Goal: Information Seeking & Learning: Learn about a topic

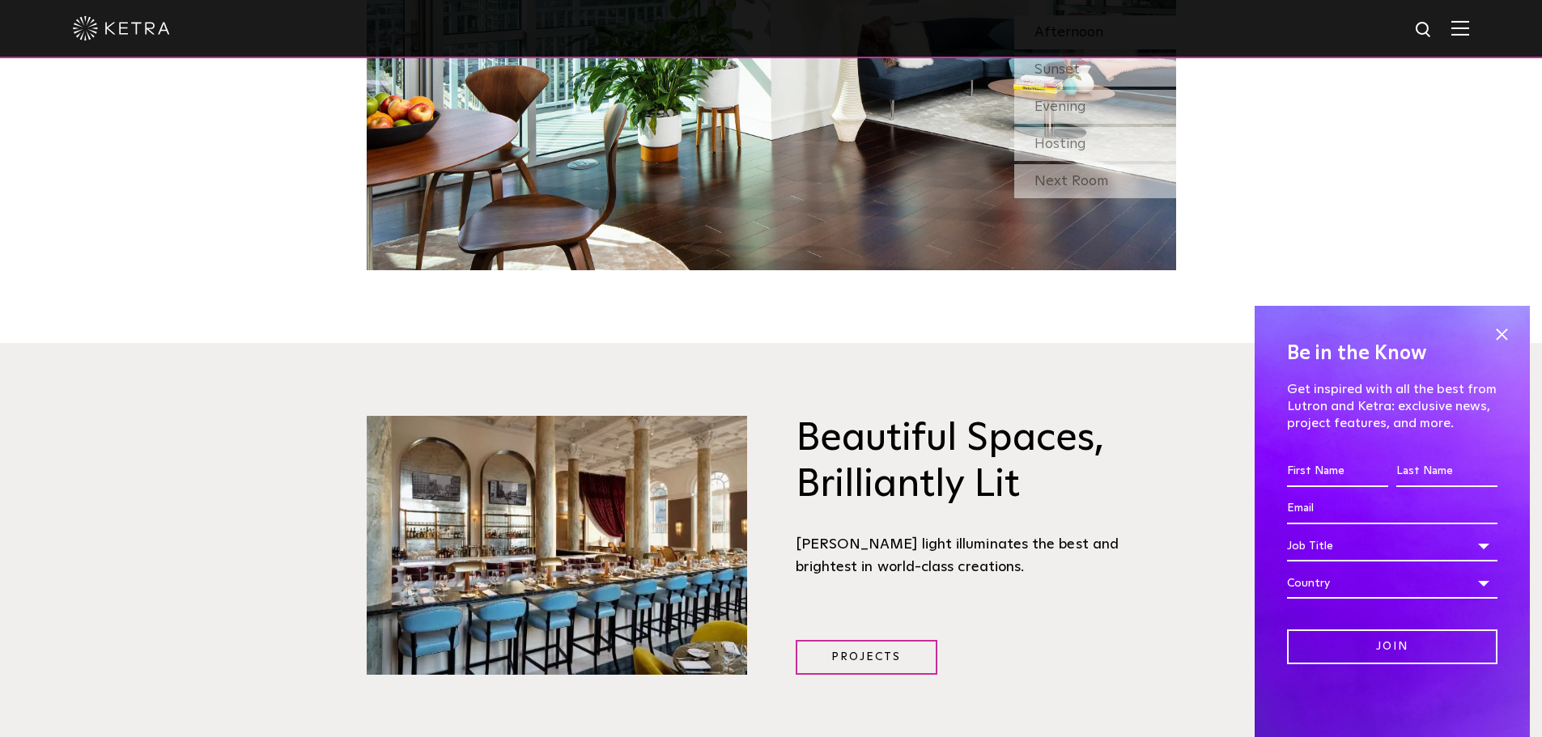
scroll to position [2023, 0]
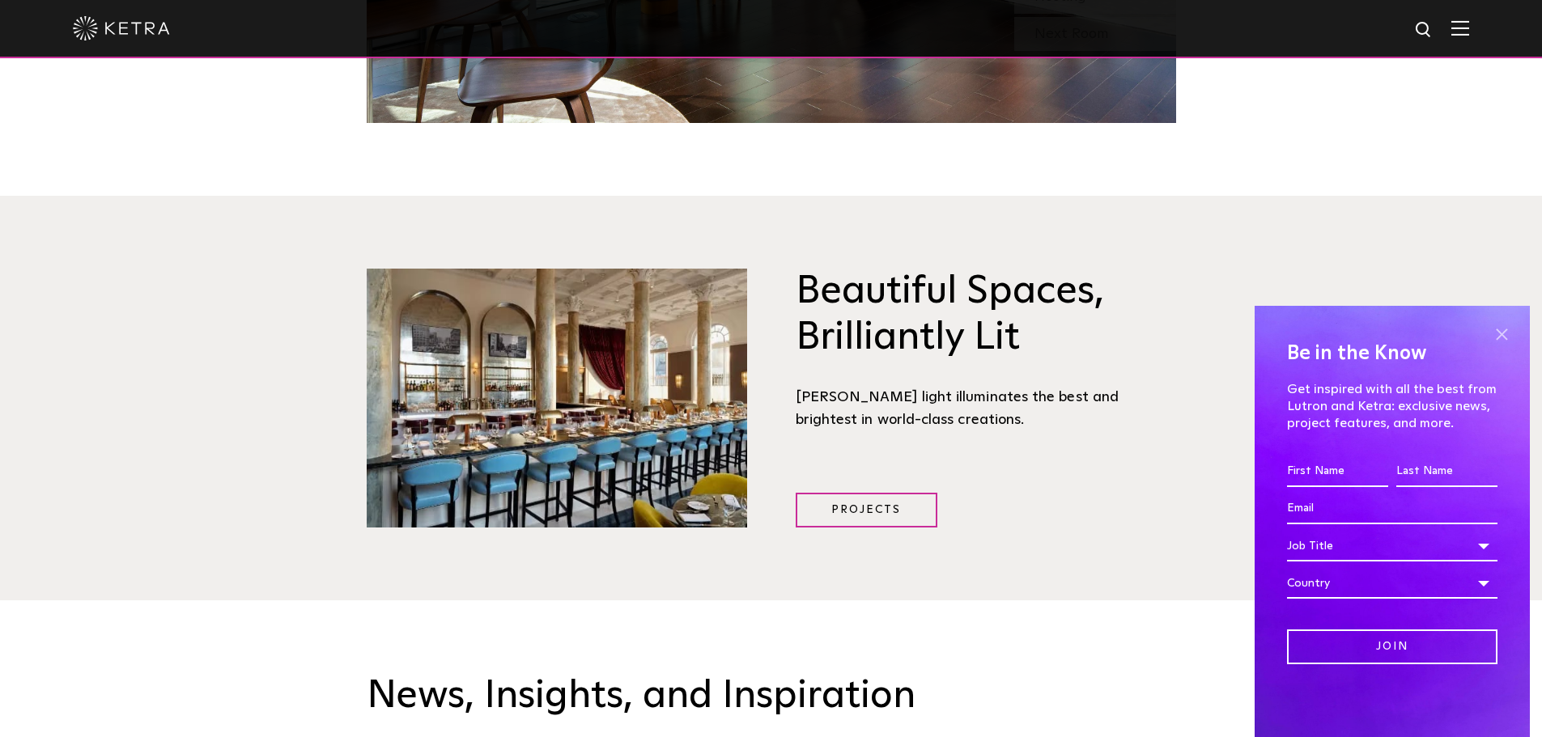
click at [1501, 334] on span at bounding box center [1501, 334] width 24 height 24
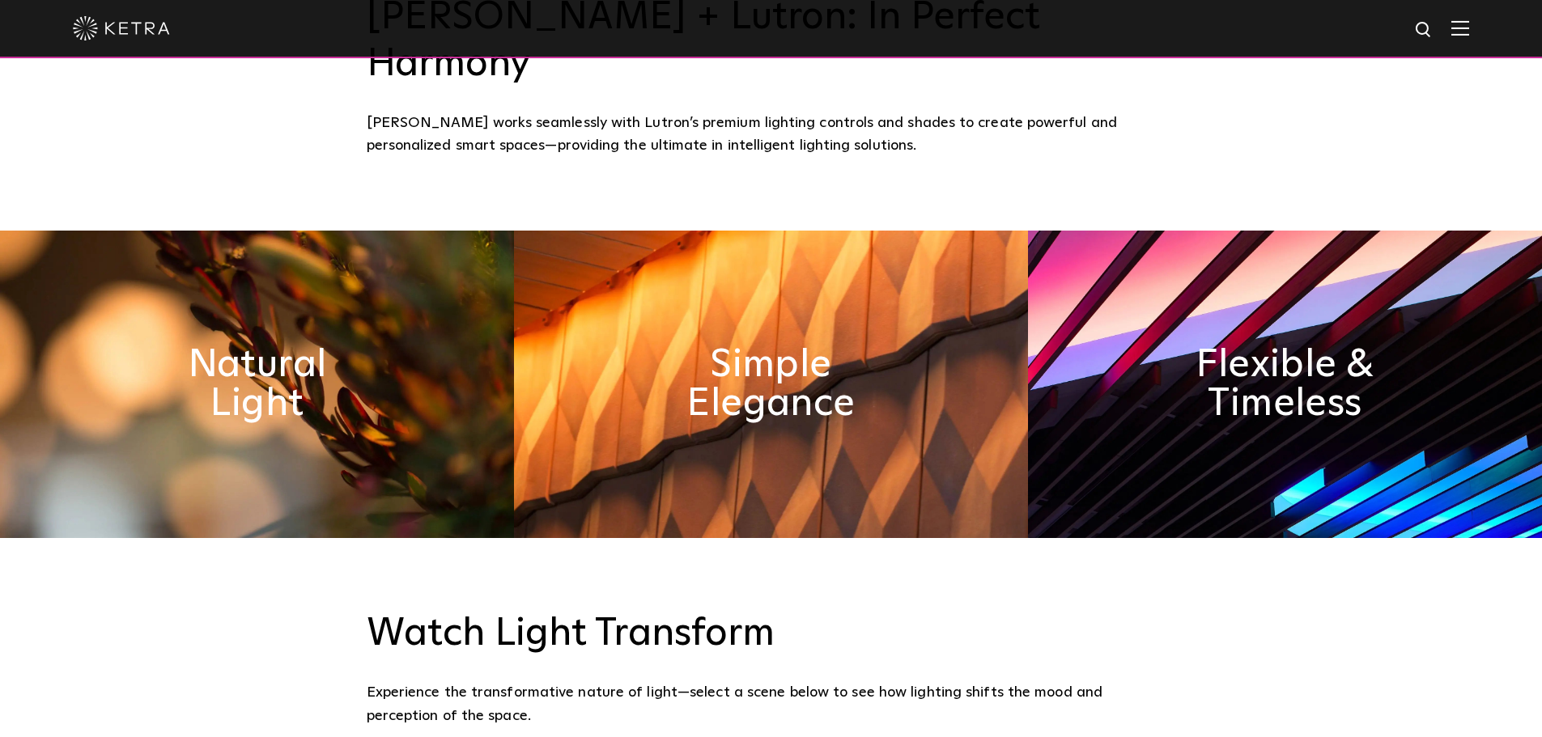
scroll to position [647, 0]
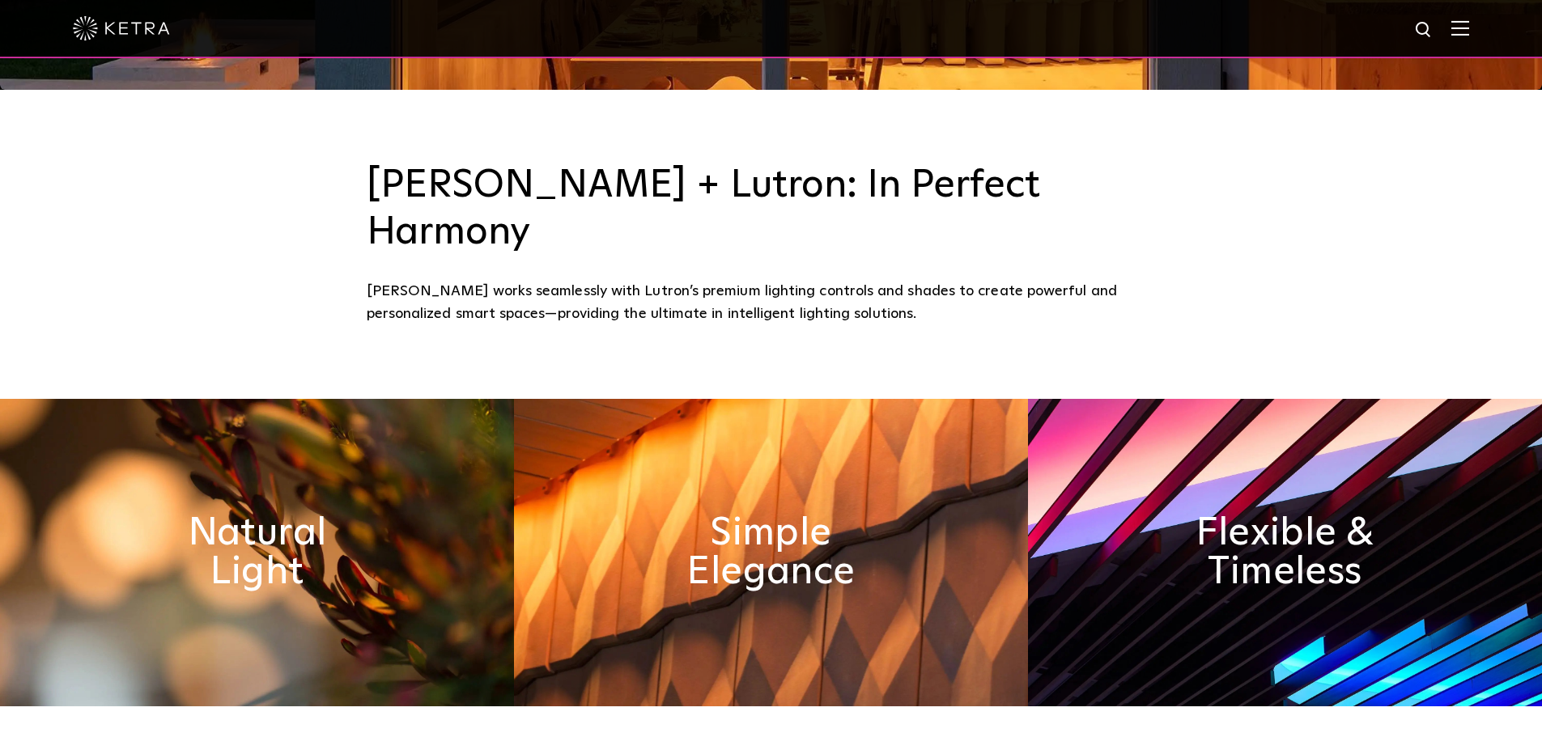
click at [1459, 30] on div at bounding box center [771, 28] width 1396 height 57
click at [1469, 28] on img at bounding box center [1460, 27] width 18 height 15
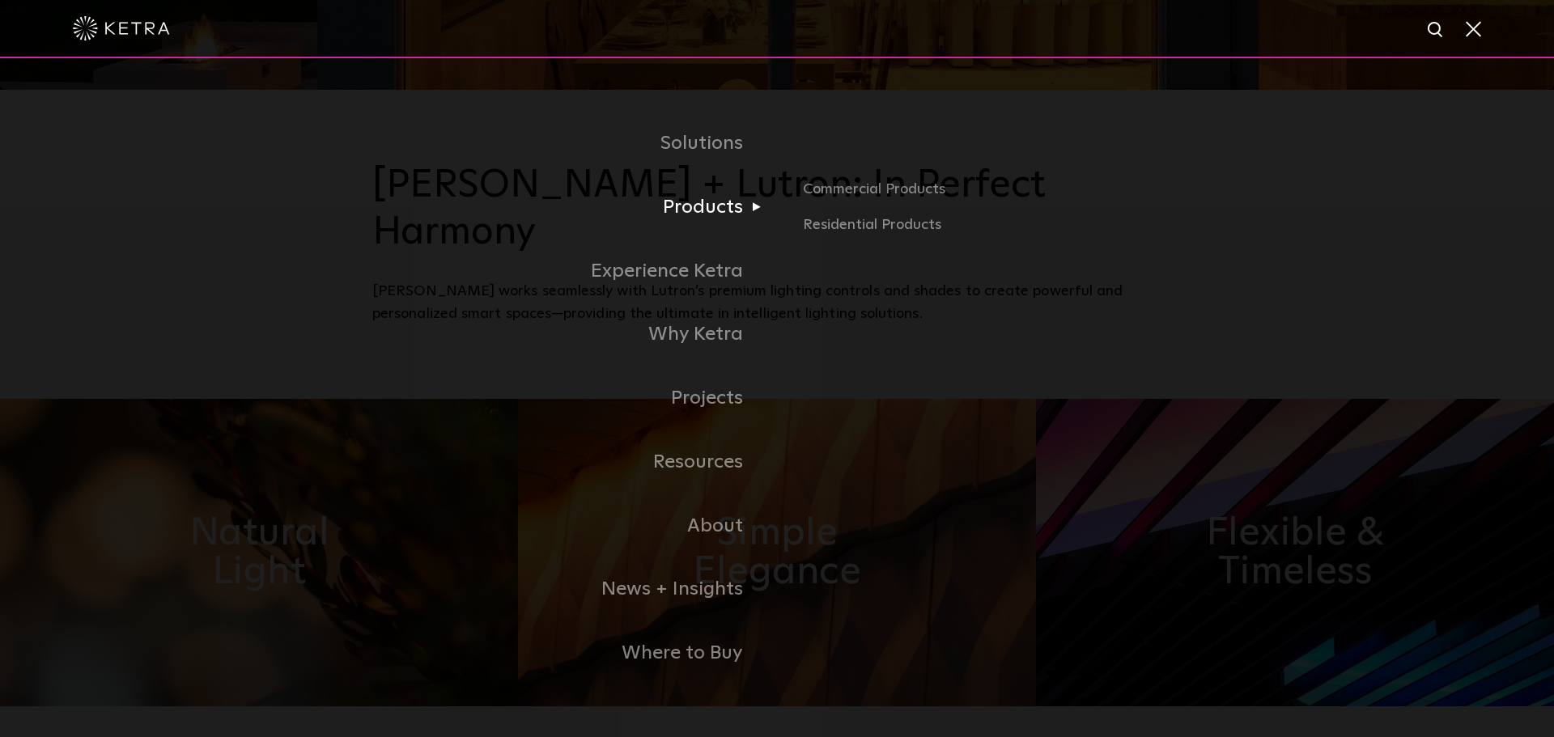
click at [702, 213] on link "Products" at bounding box center [574, 208] width 405 height 64
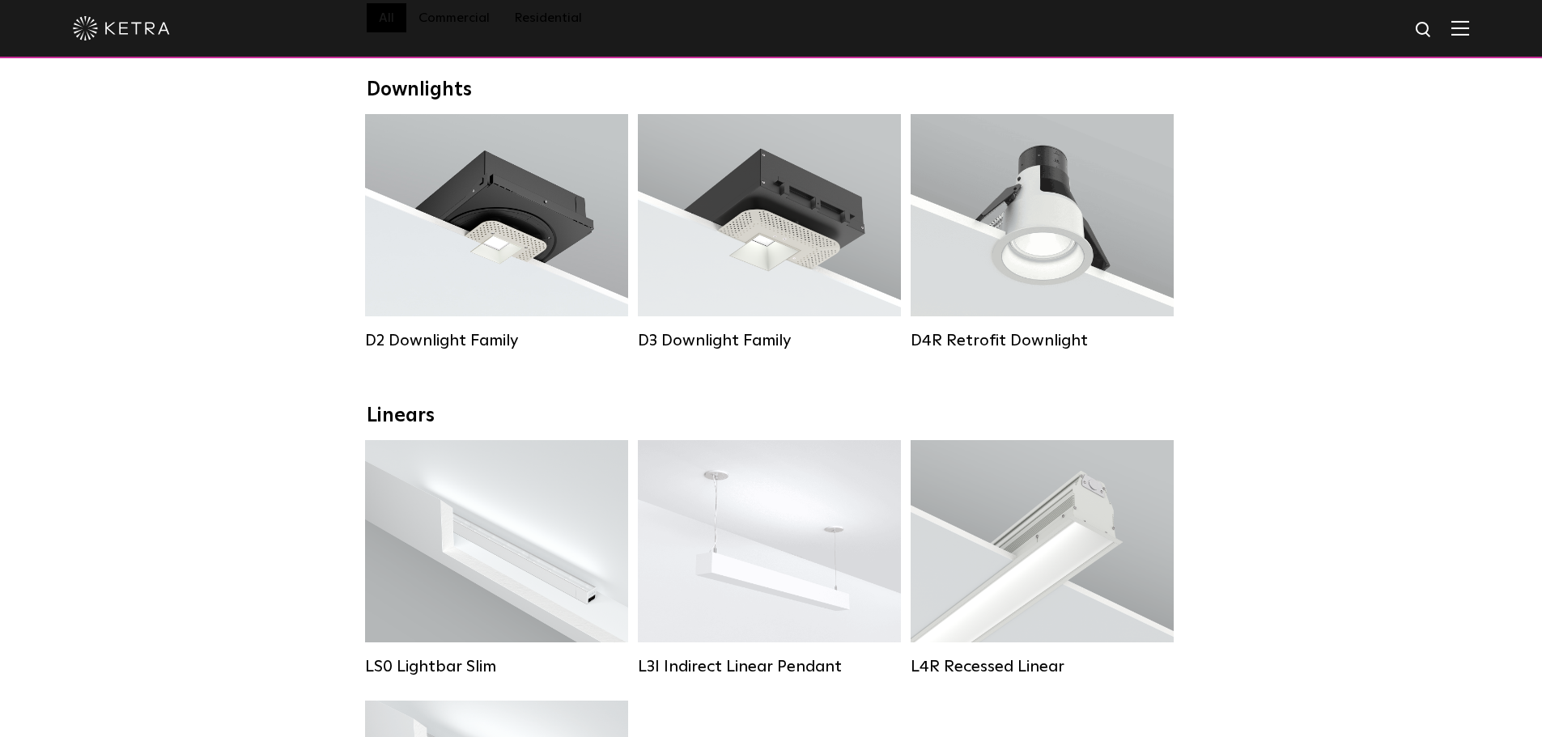
scroll to position [324, 0]
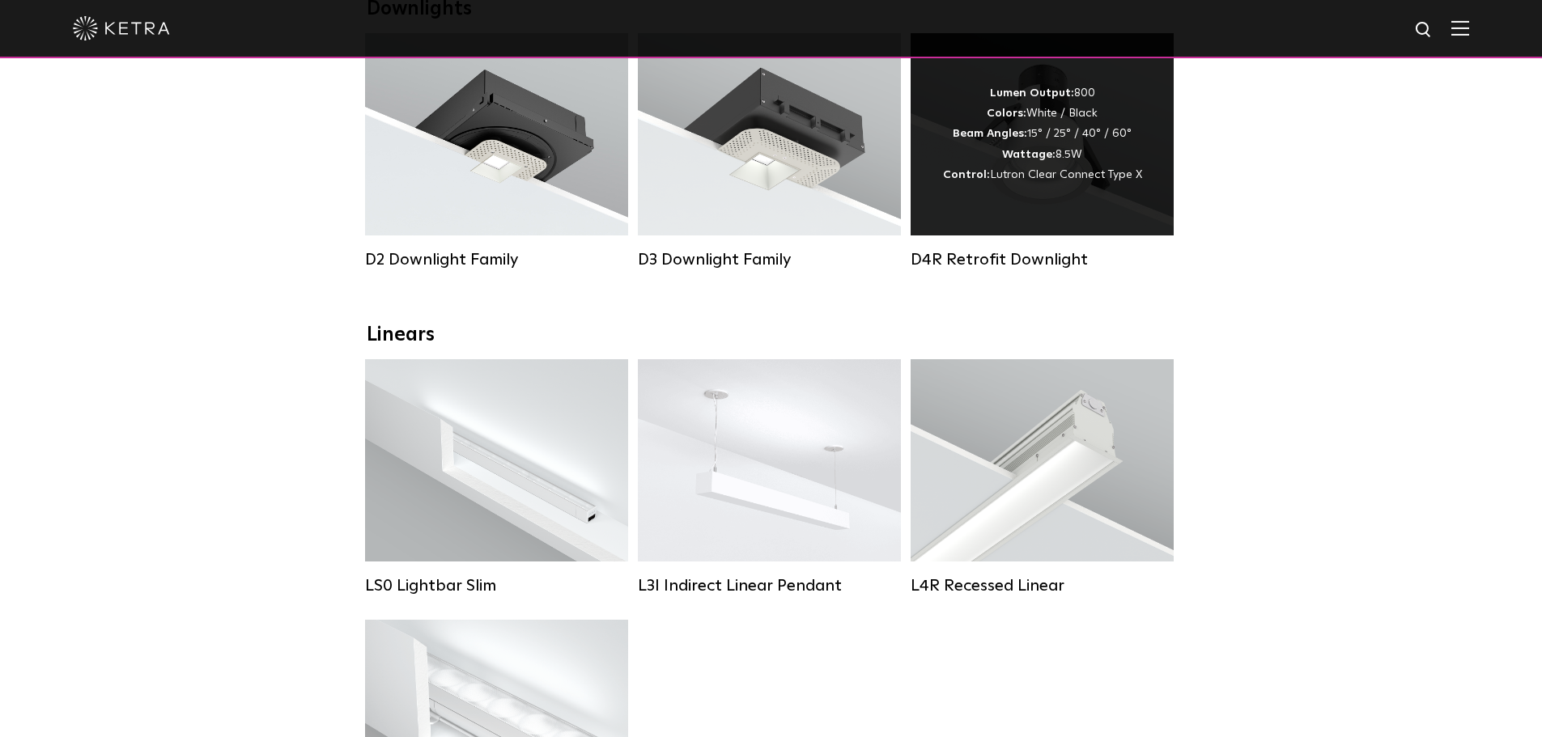
click at [1017, 178] on span "Lutron Clear Connect Type X" at bounding box center [1066, 174] width 152 height 11
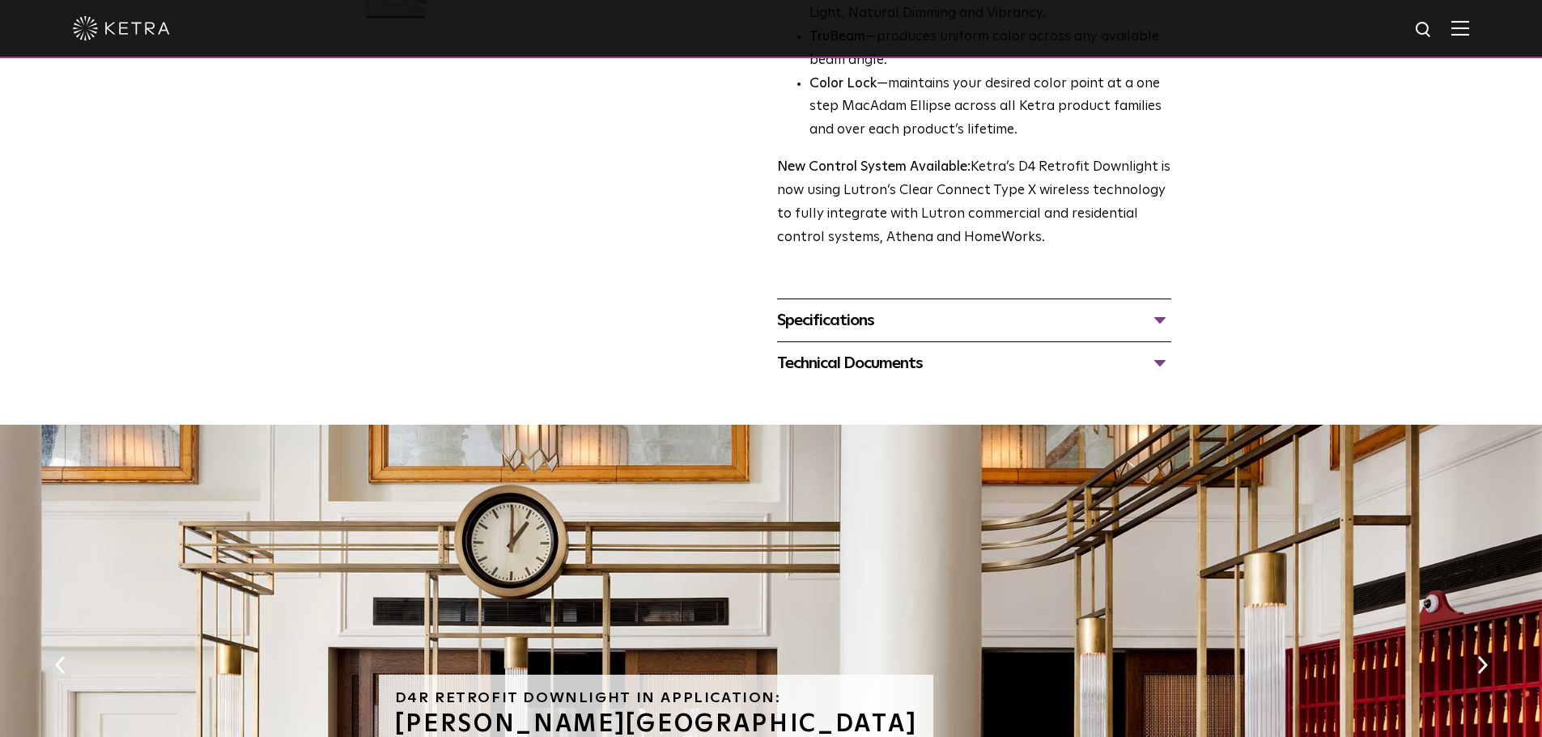
click at [846, 329] on div "Specifications" at bounding box center [974, 320] width 394 height 26
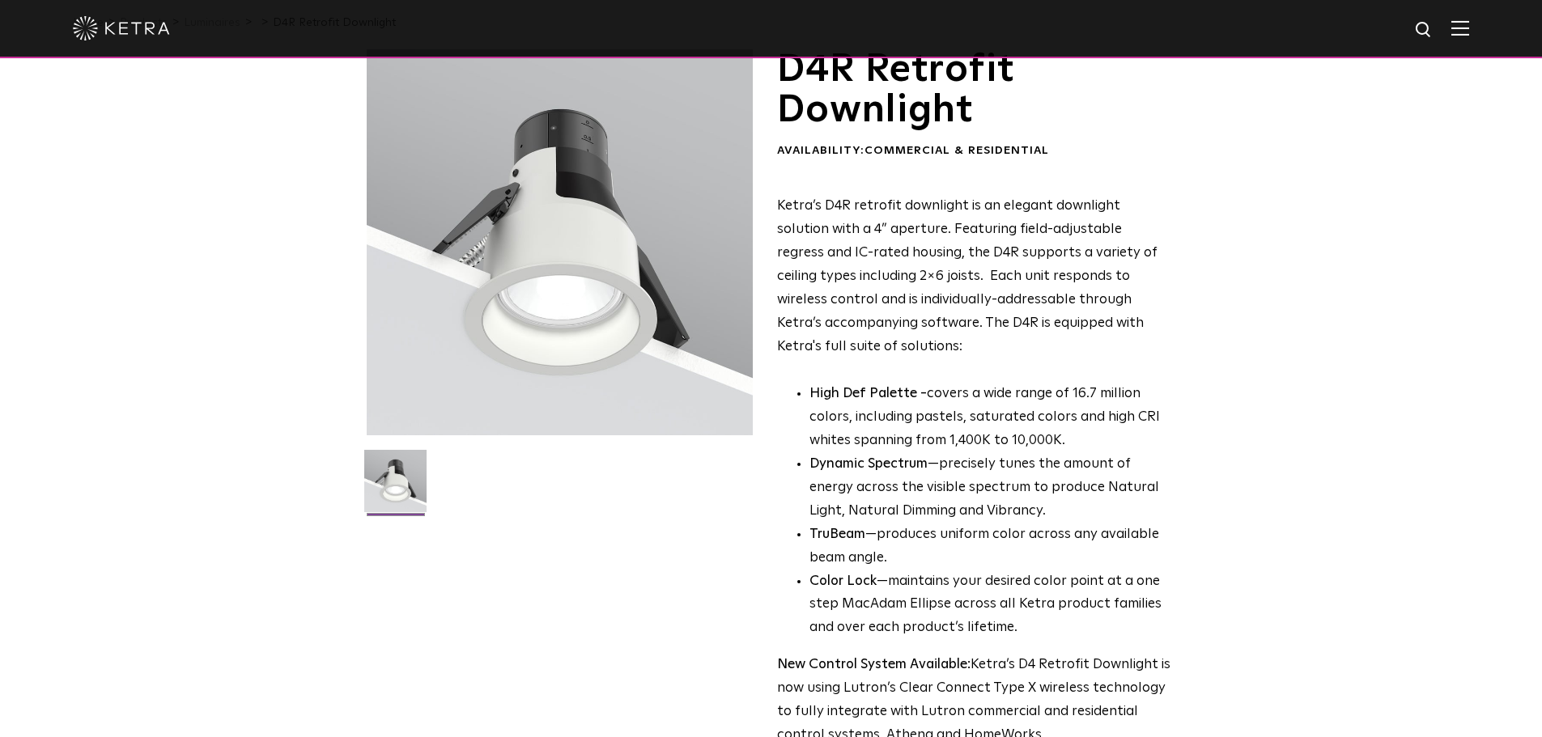
scroll to position [0, 0]
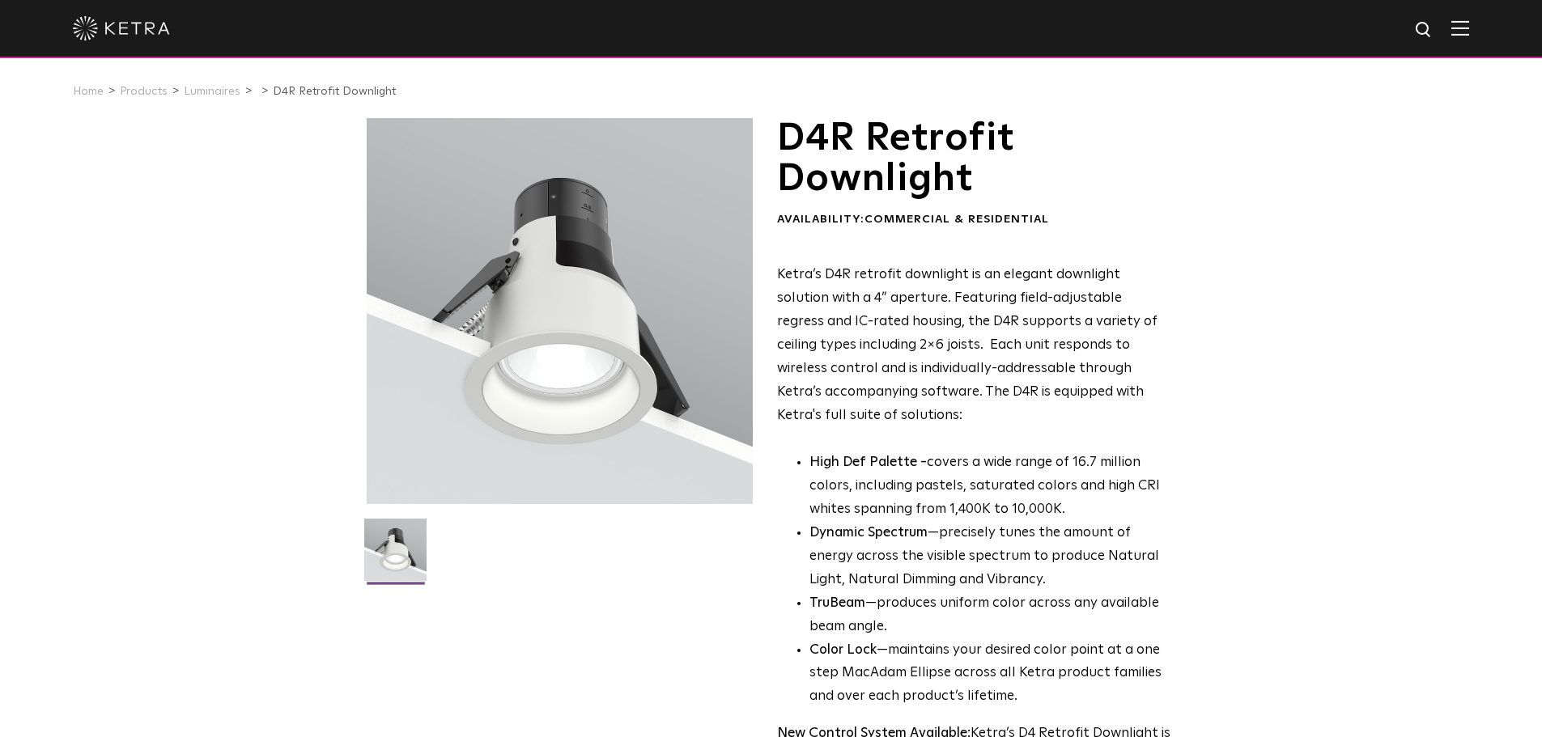
click at [106, 23] on img at bounding box center [121, 28] width 97 height 24
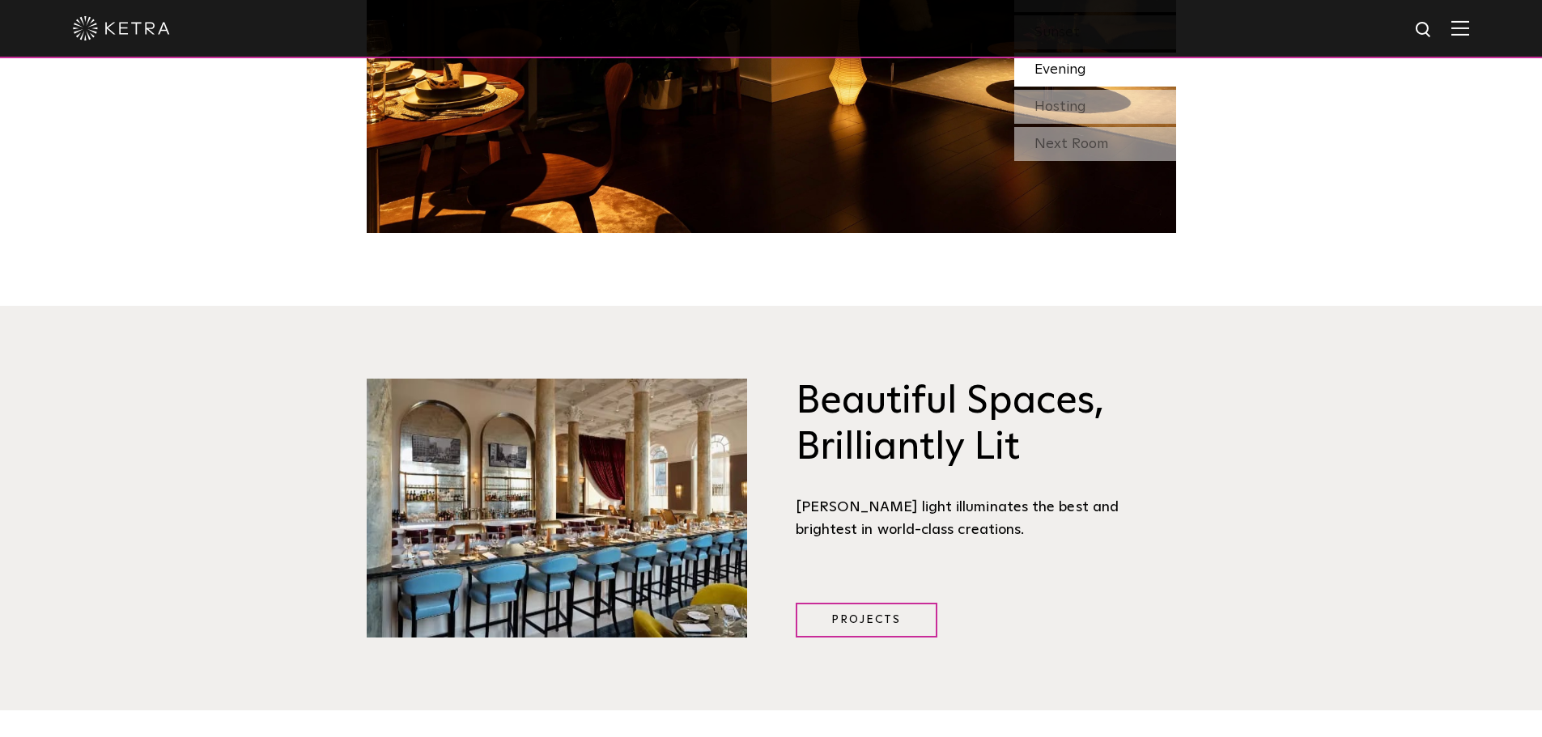
scroll to position [1861, 0]
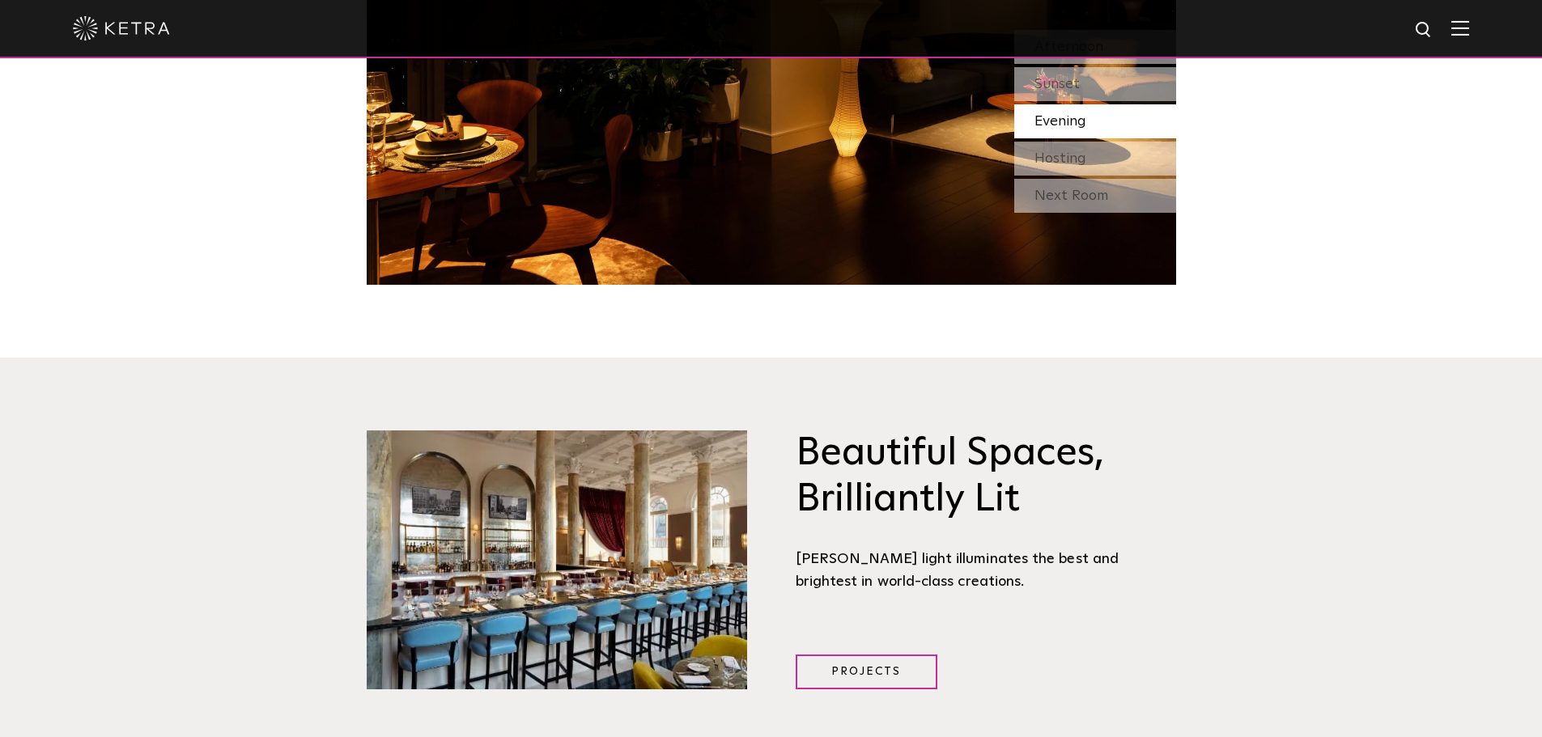
click at [1469, 33] on img at bounding box center [1460, 27] width 18 height 15
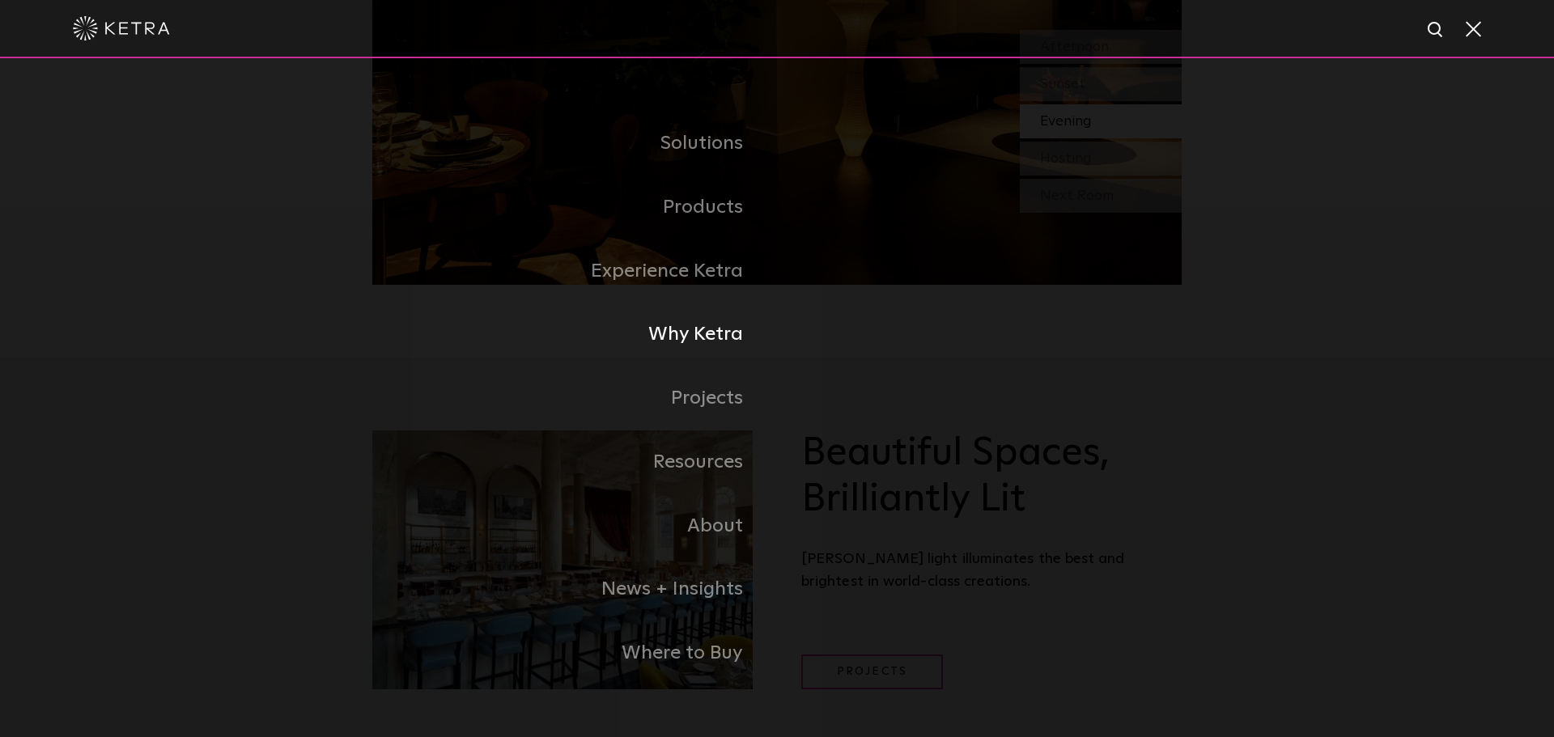
click at [694, 353] on link "Why Ketra" at bounding box center [574, 335] width 405 height 64
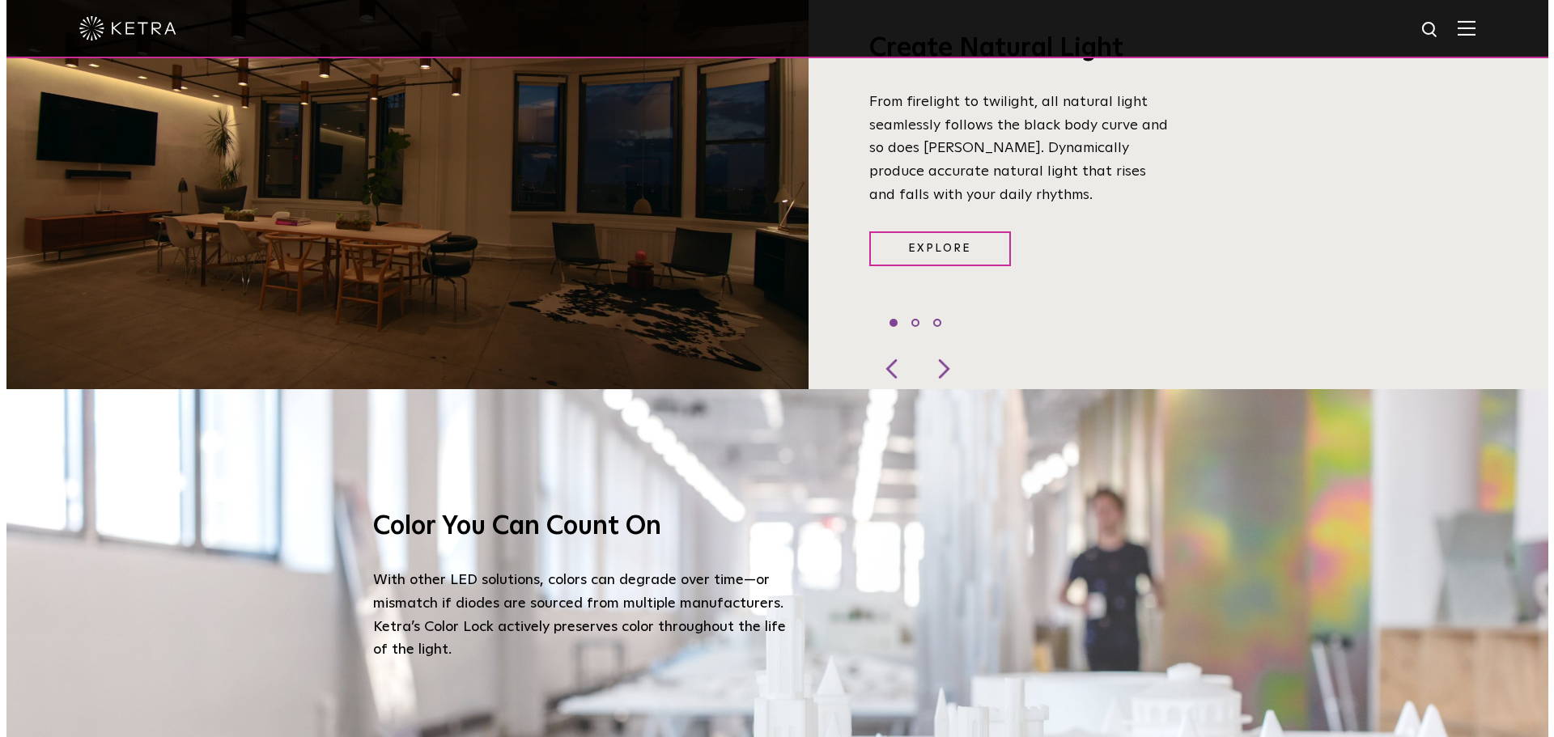
scroll to position [1376, 0]
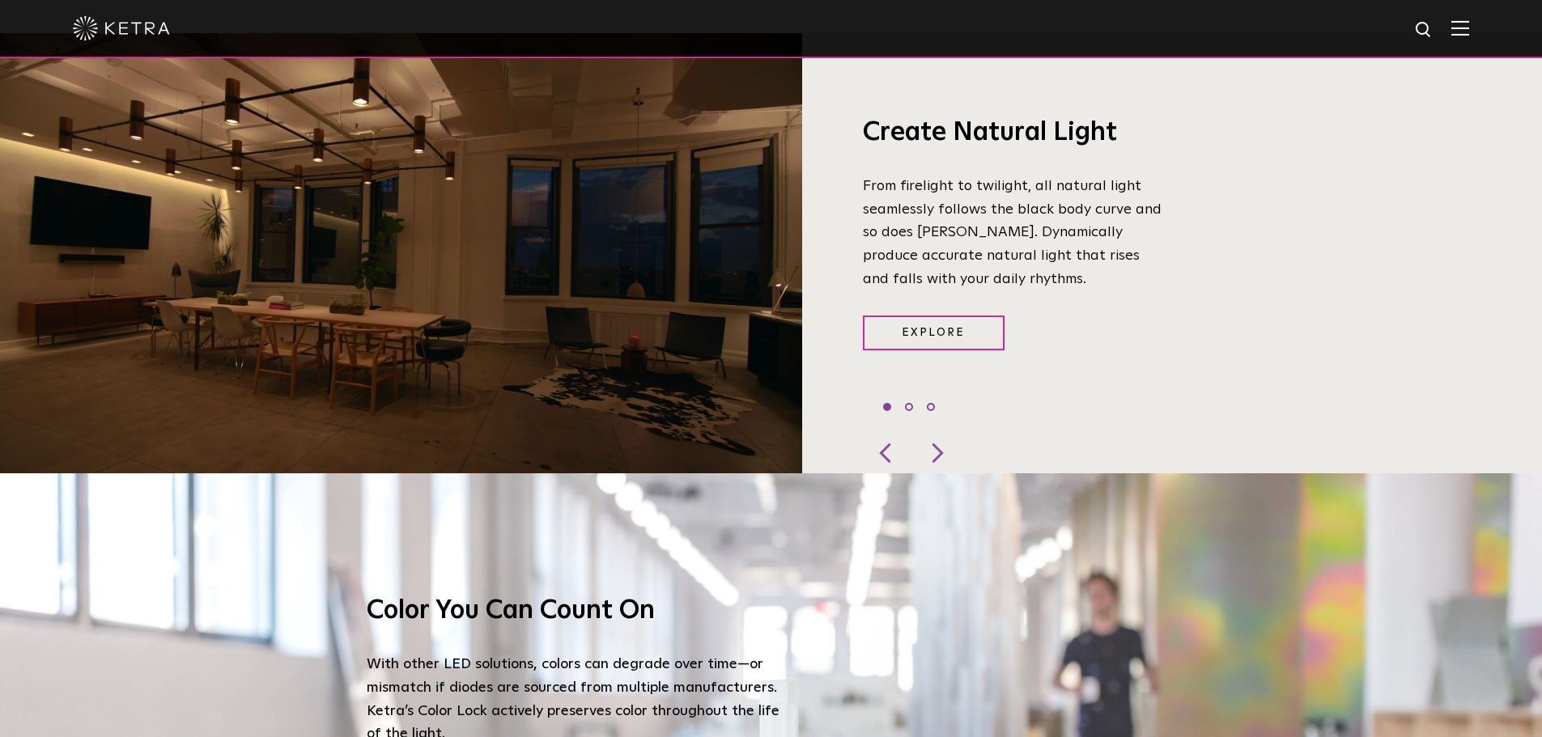
click at [1485, 32] on div at bounding box center [771, 29] width 1542 height 58
click at [1469, 33] on img at bounding box center [1460, 27] width 18 height 15
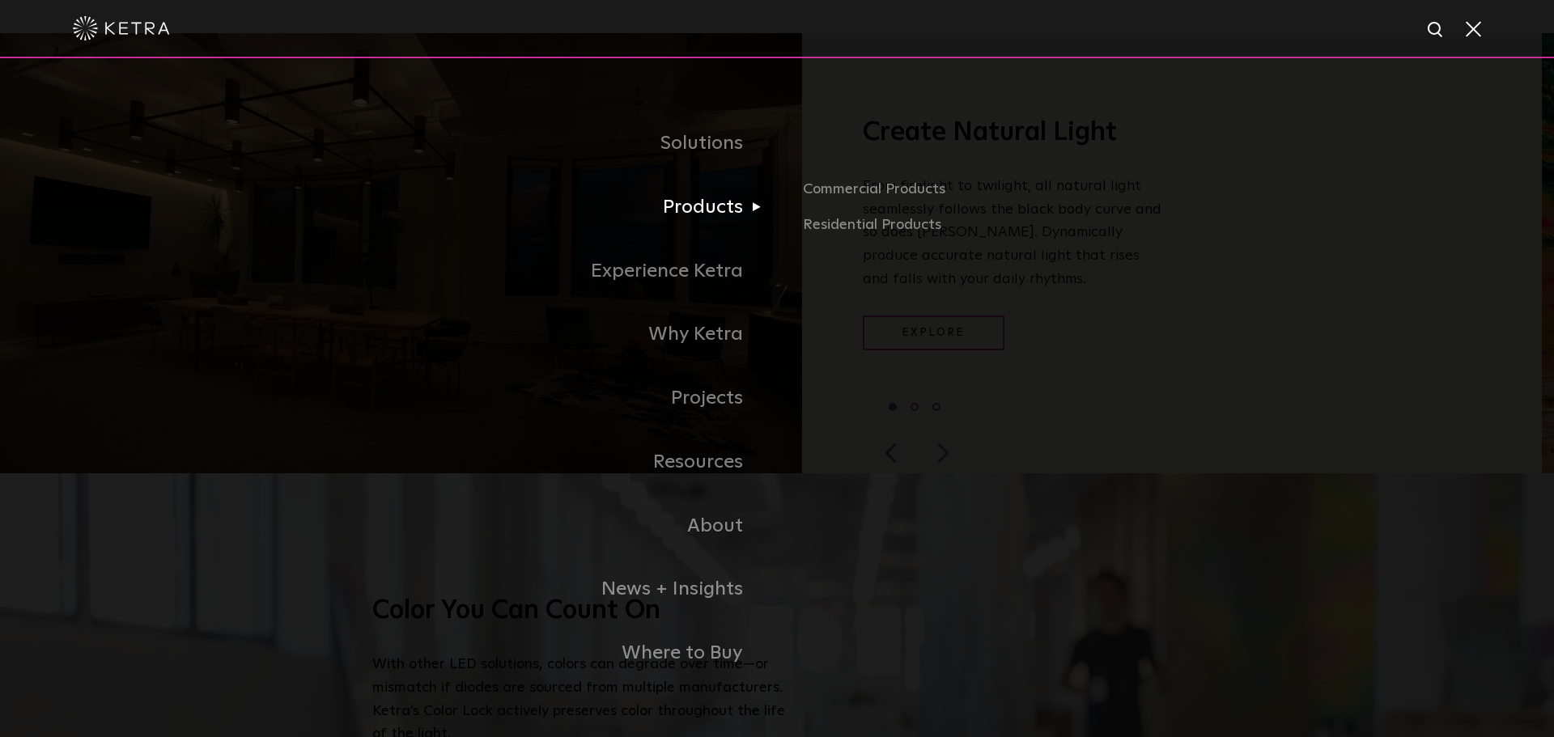
click at [725, 208] on link "Products" at bounding box center [574, 208] width 405 height 64
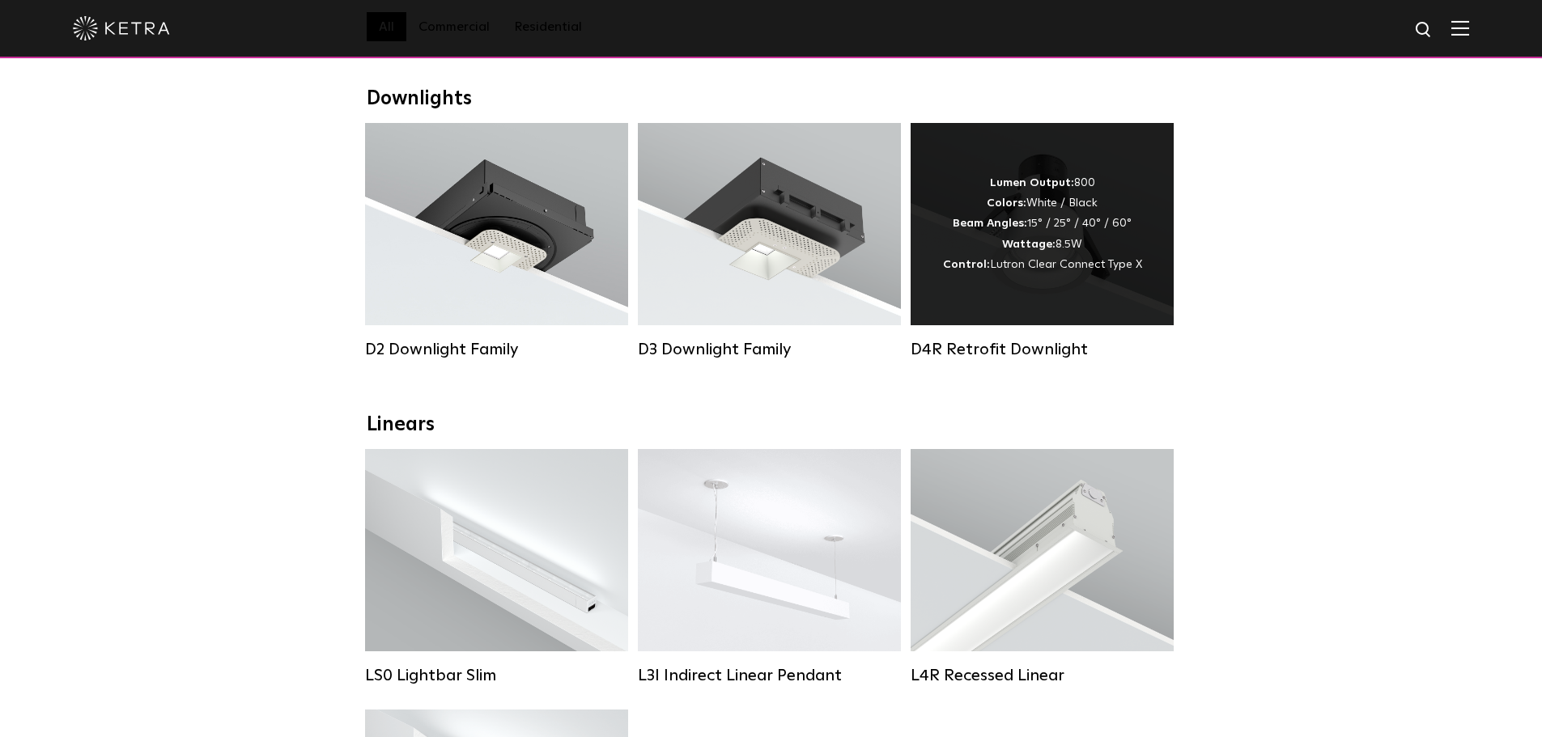
scroll to position [81, 0]
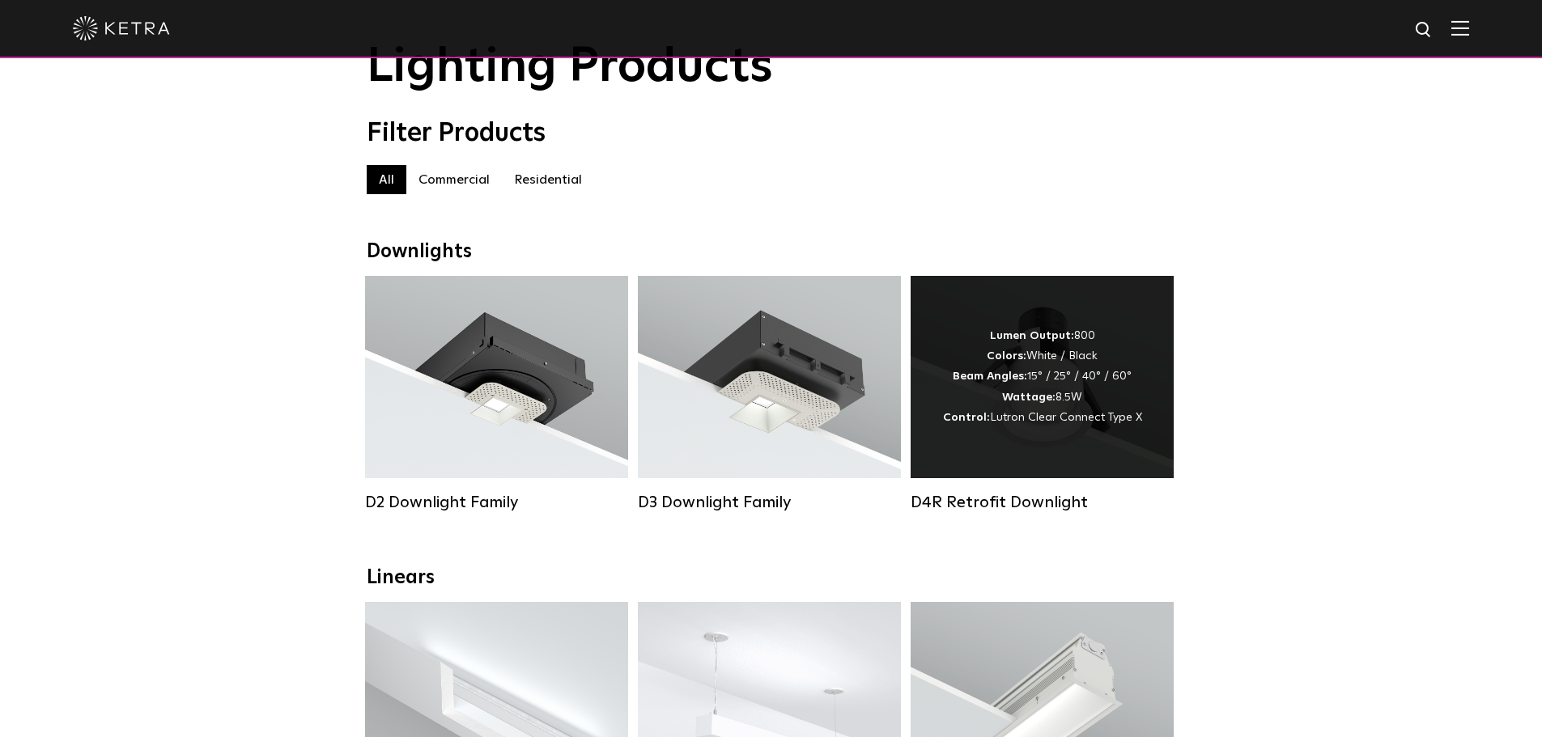
click at [1053, 387] on div "Lumen Output: 800 Colors: White / Black Beam Angles: 15° / 25° / 40° / 60° Watt…" at bounding box center [1042, 377] width 199 height 102
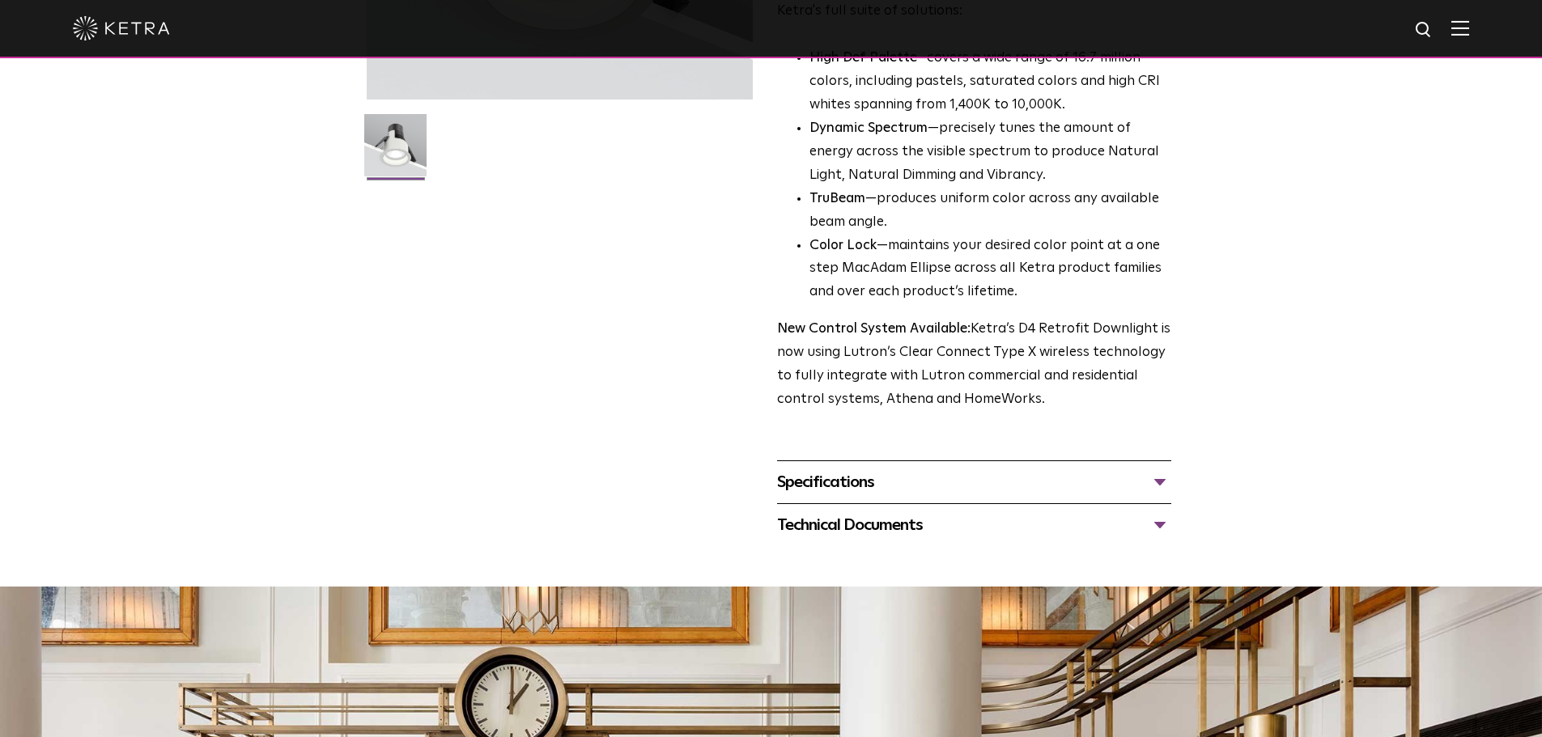
click at [868, 477] on div "Specifications" at bounding box center [974, 482] width 394 height 26
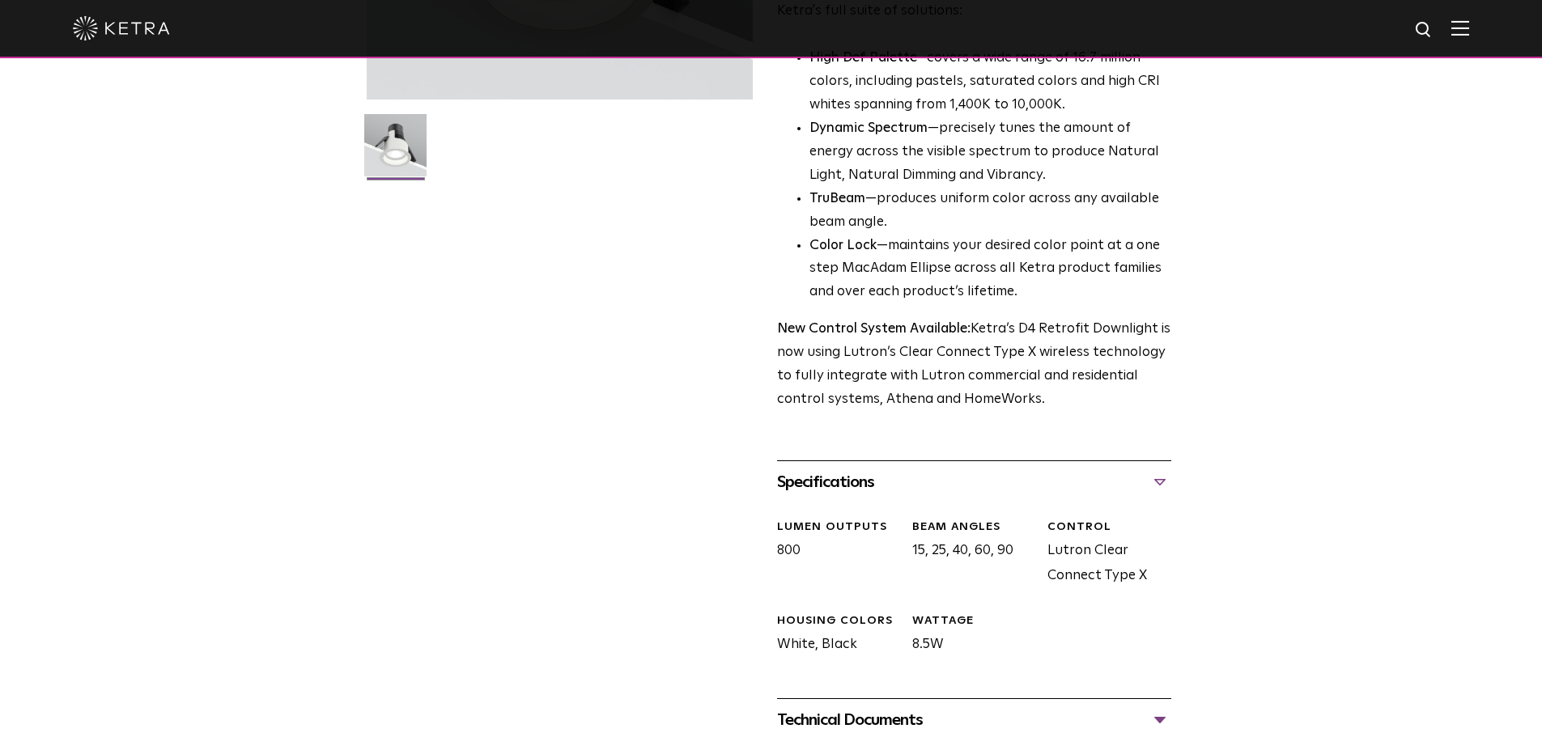
scroll to position [647, 0]
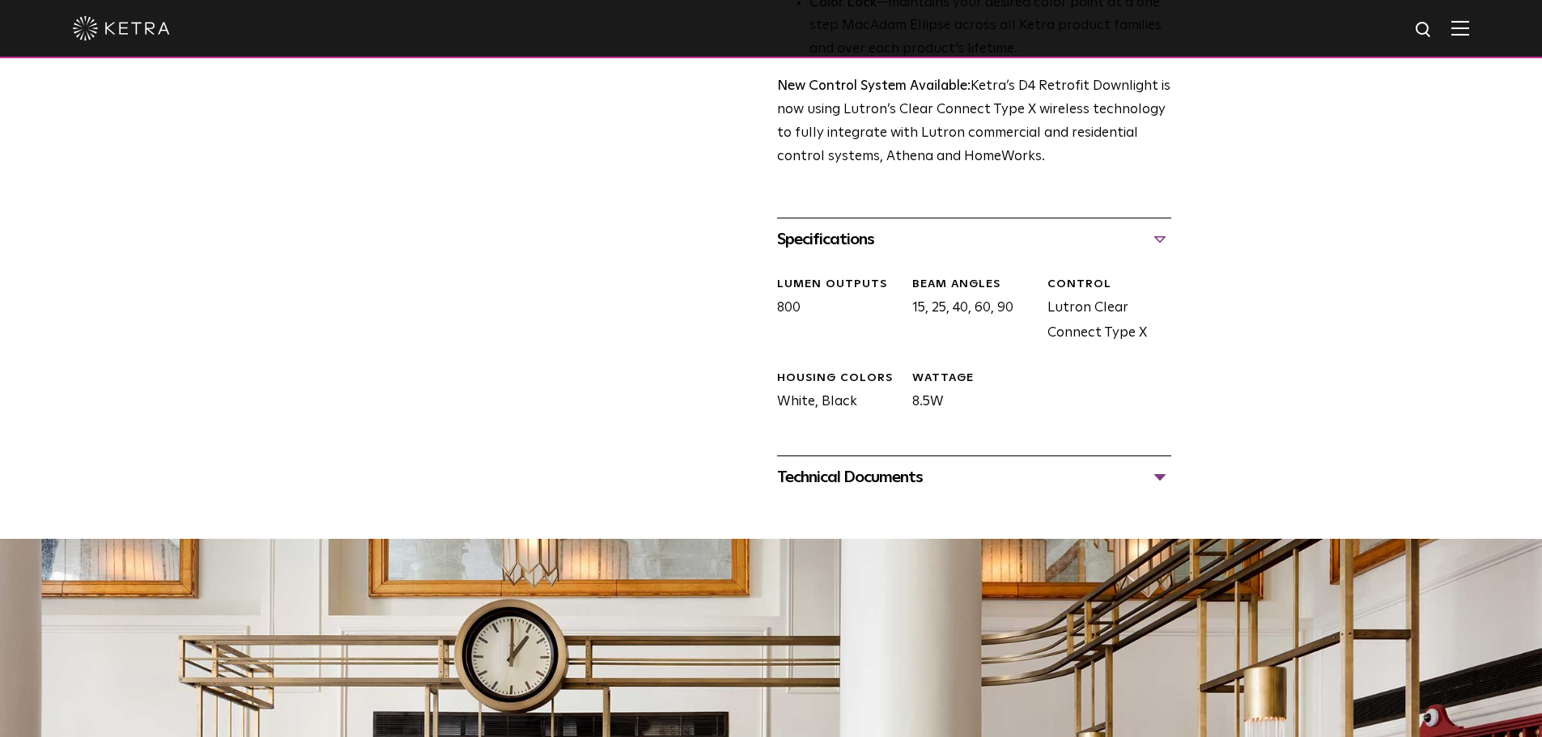
click at [860, 487] on div "Technical Documents" at bounding box center [974, 477] width 394 height 26
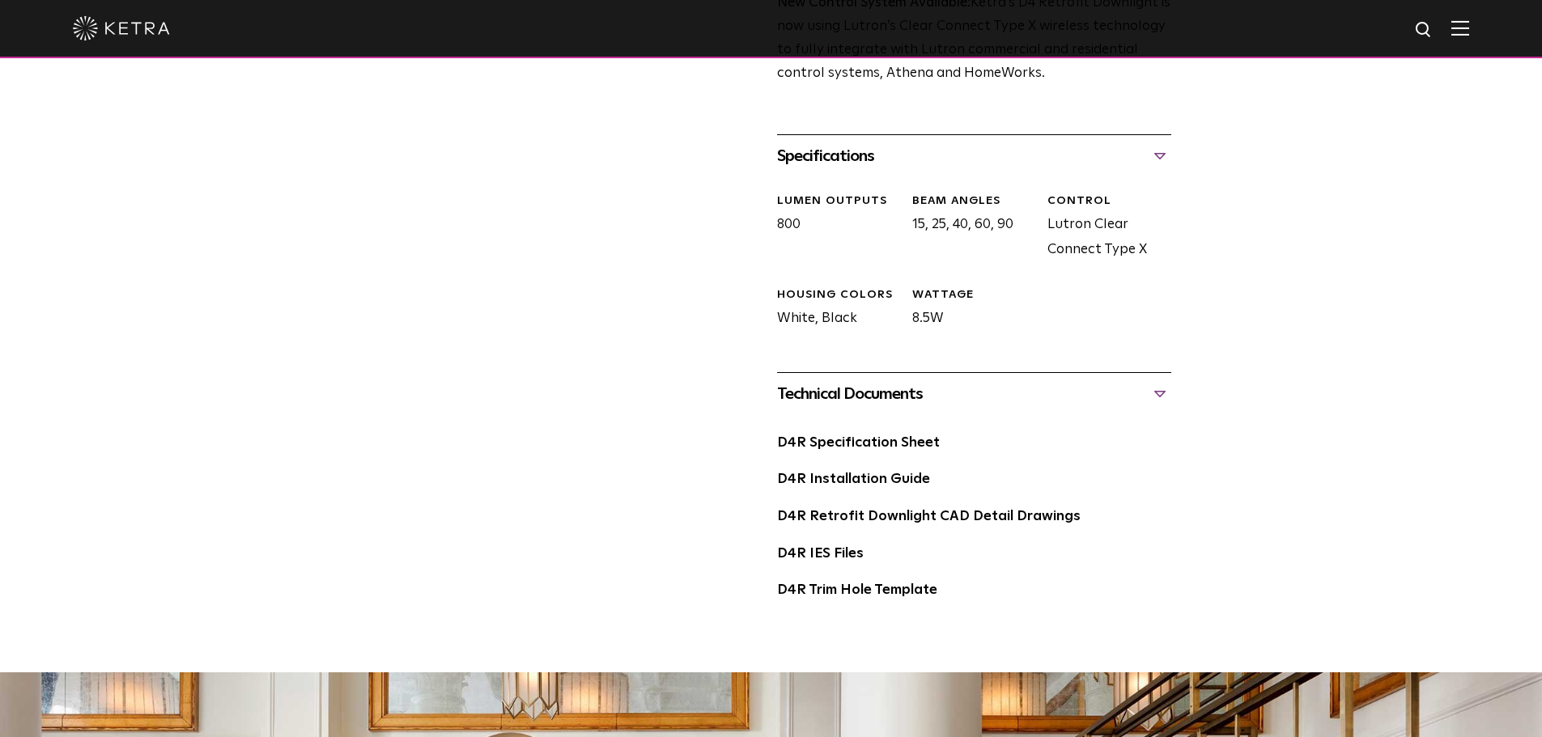
scroll to position [809, 0]
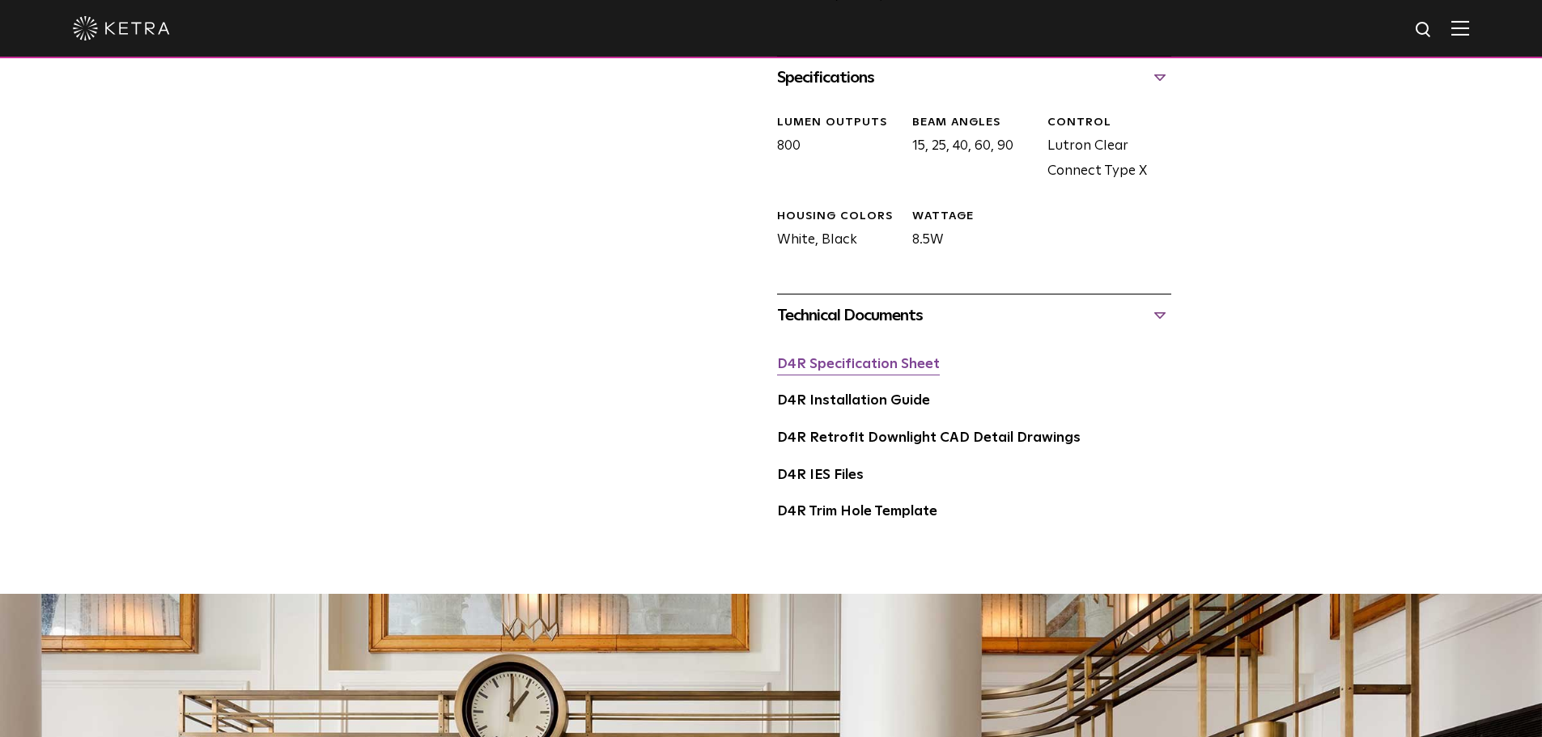
click at [857, 370] on link "D4R Specification Sheet" at bounding box center [858, 365] width 163 height 14
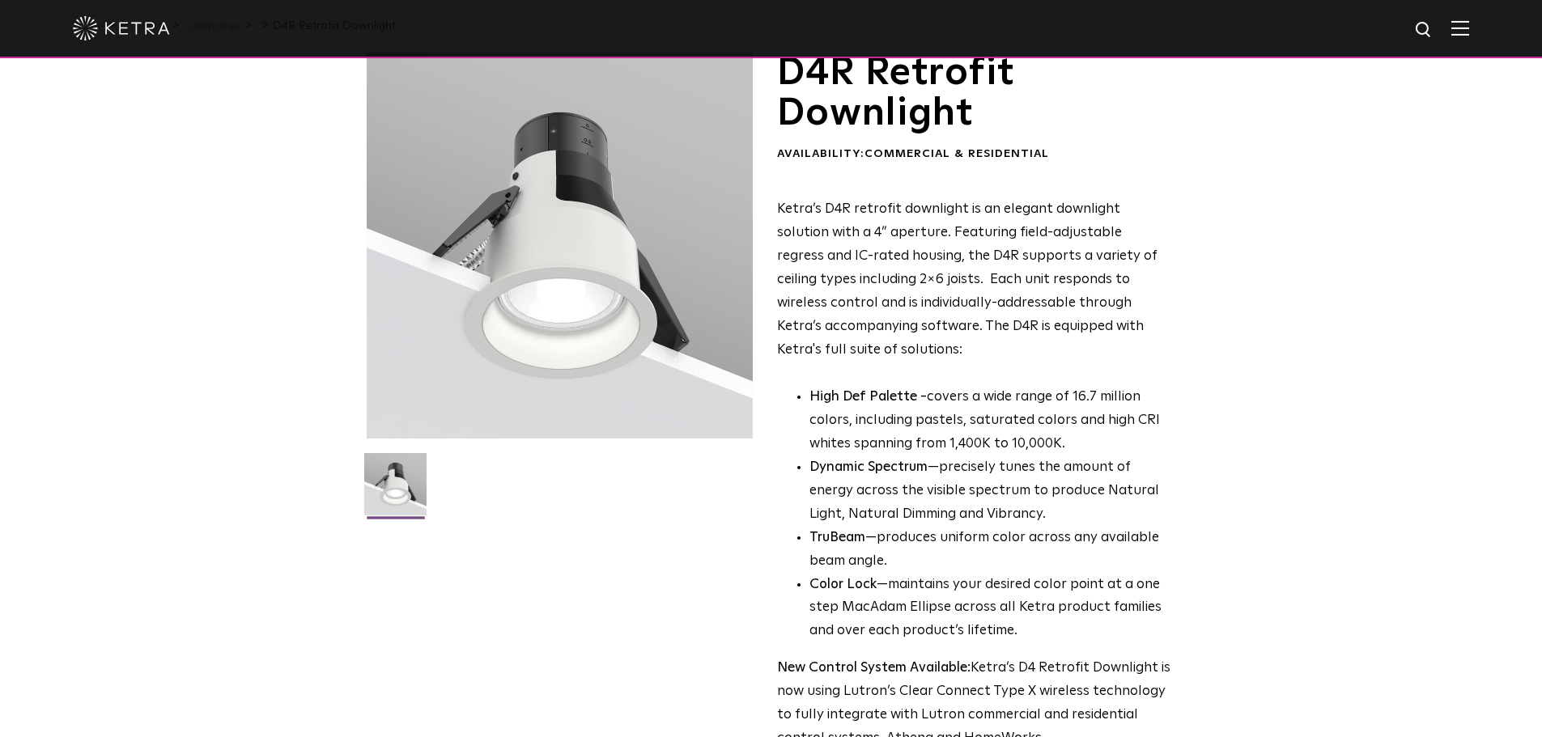
scroll to position [0, 0]
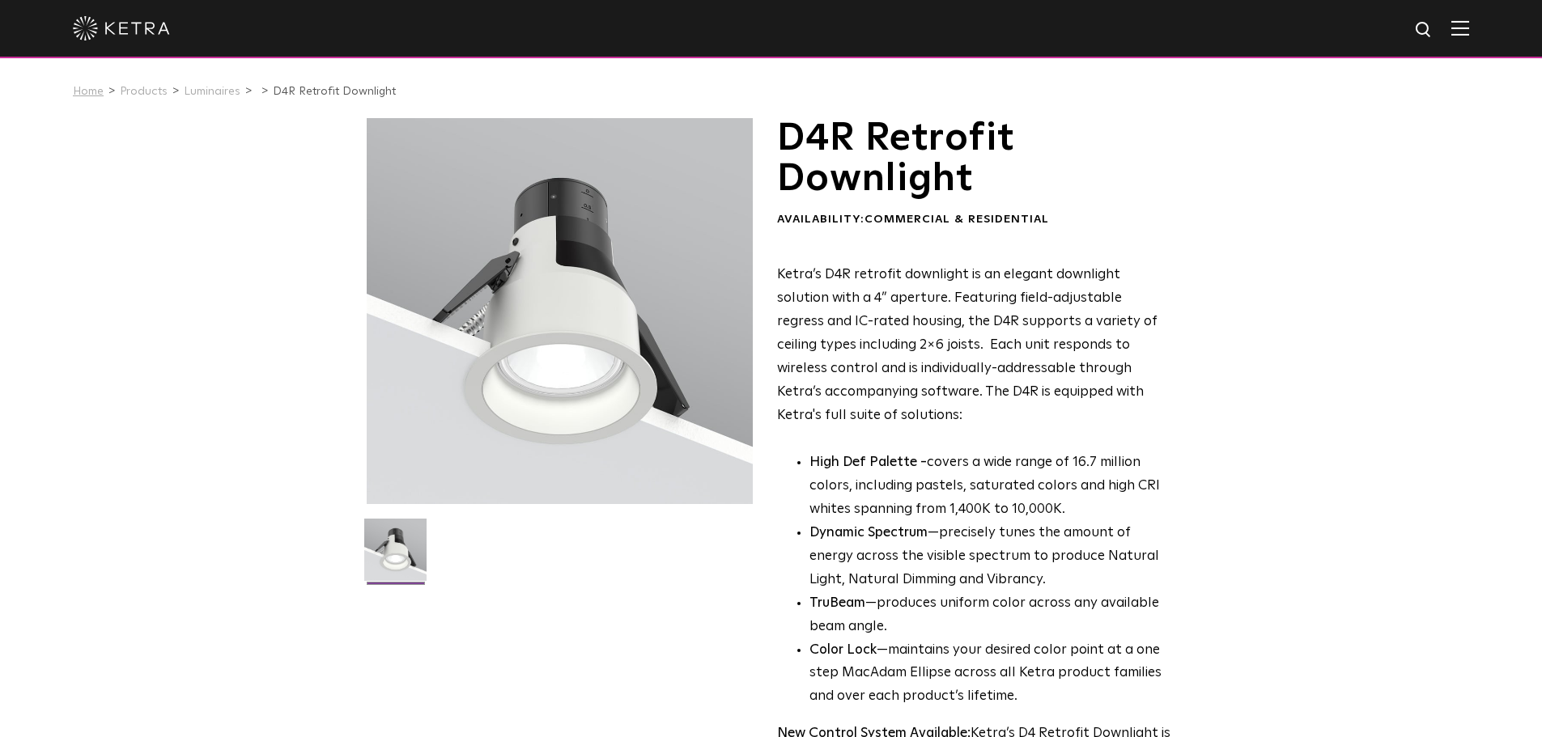
click at [74, 91] on link "Home" at bounding box center [88, 91] width 31 height 11
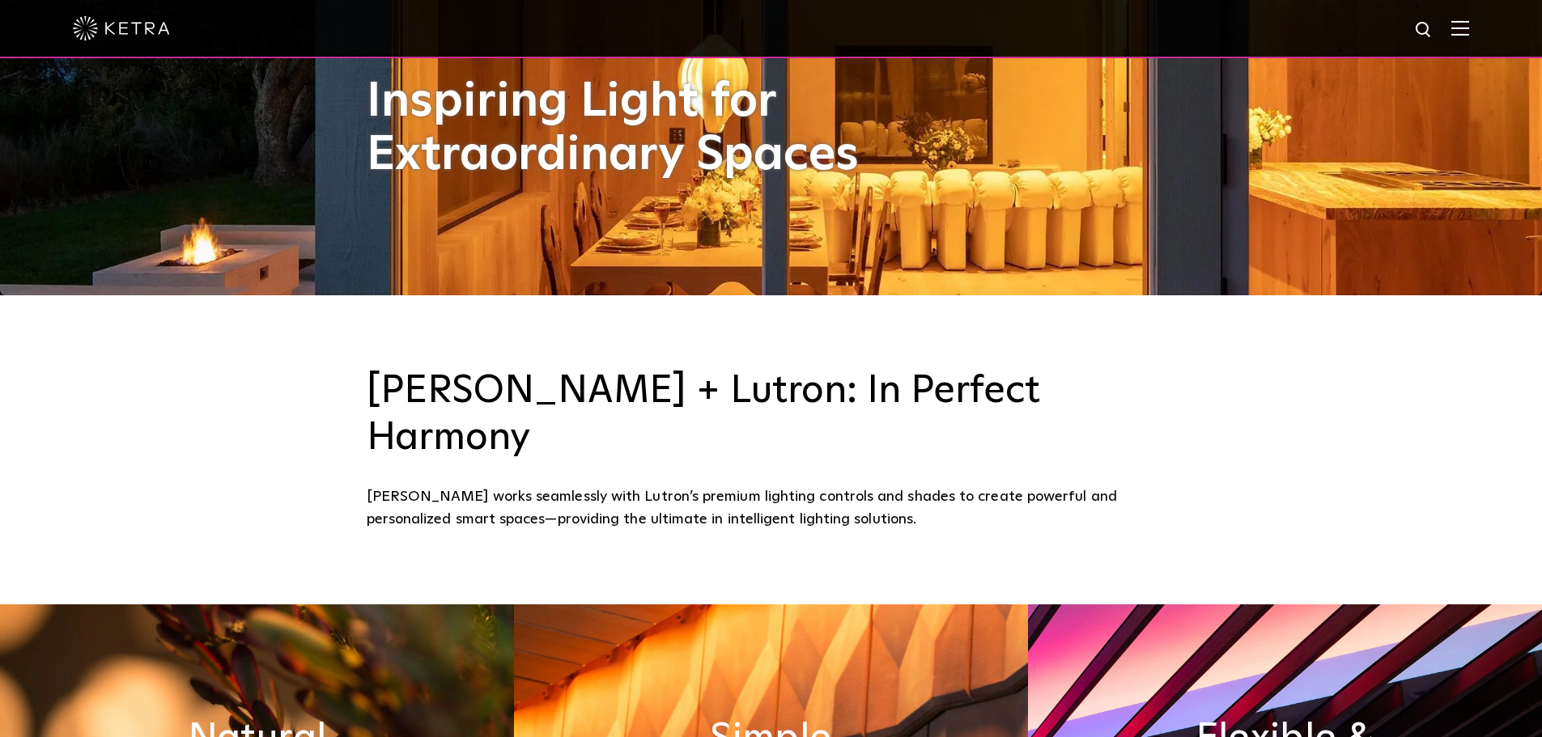
scroll to position [647, 0]
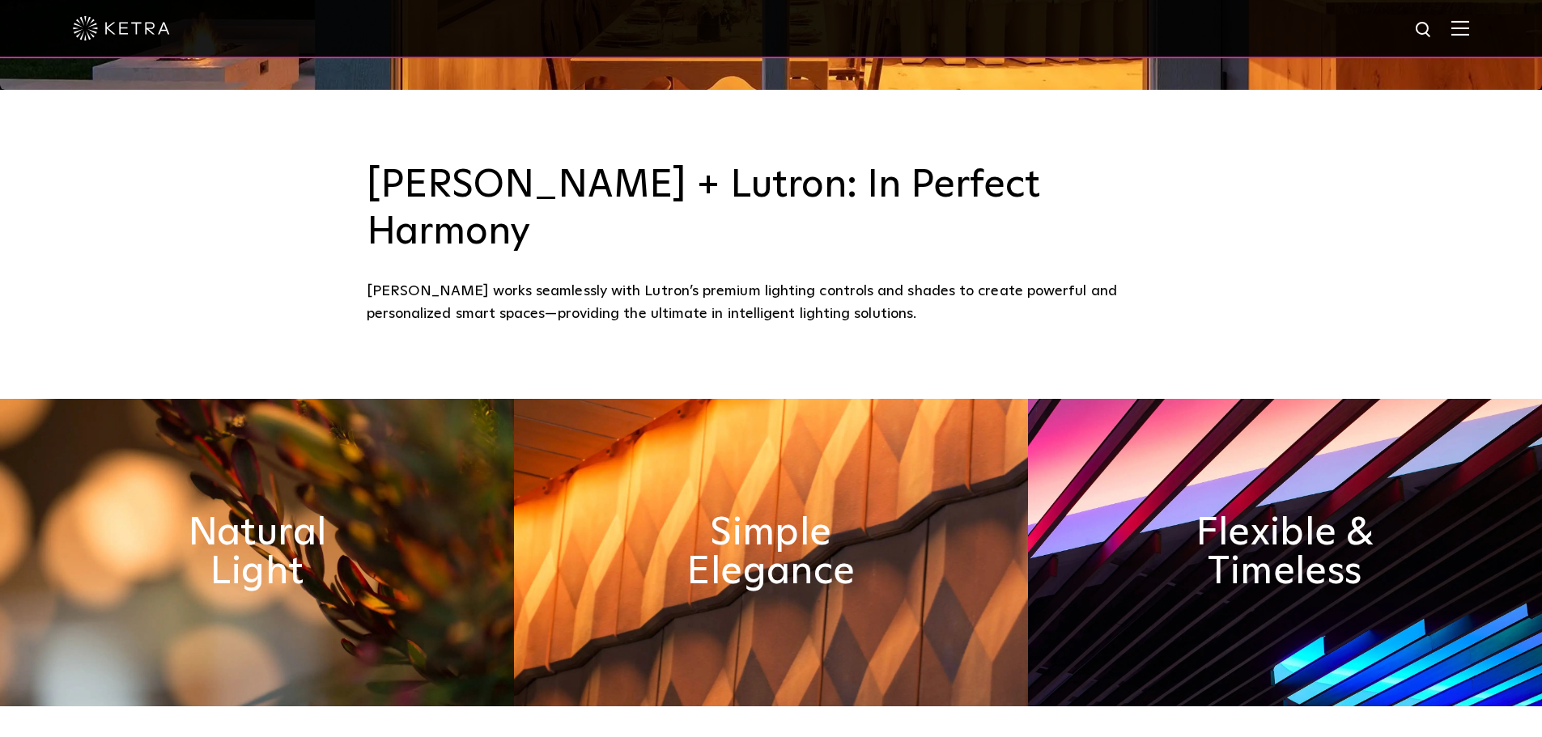
click at [1462, 32] on div at bounding box center [771, 28] width 1396 height 57
click at [1487, 31] on div at bounding box center [771, 29] width 1542 height 58
click at [1469, 32] on img at bounding box center [1460, 27] width 18 height 15
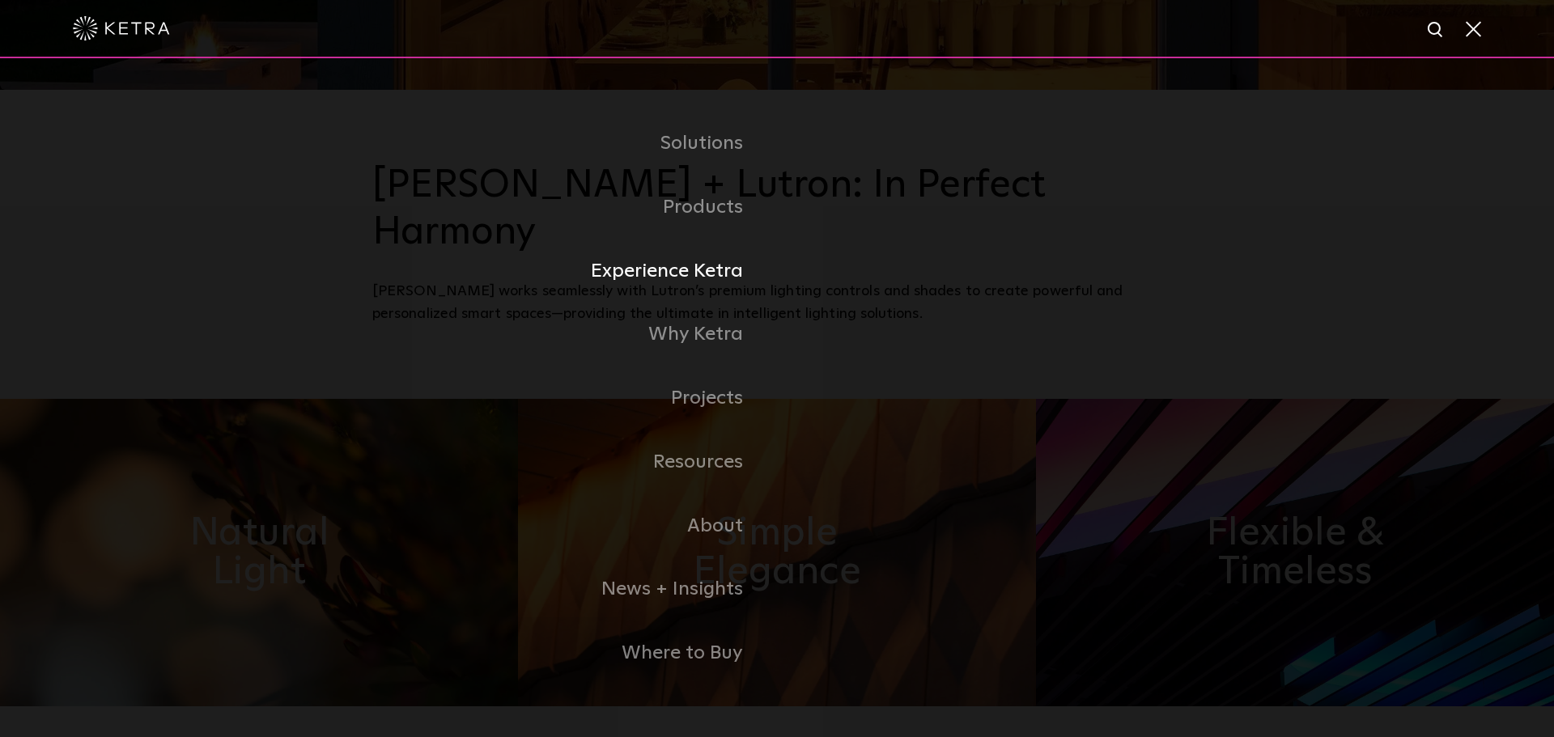
click at [668, 278] on link "Experience Ketra" at bounding box center [574, 272] width 405 height 64
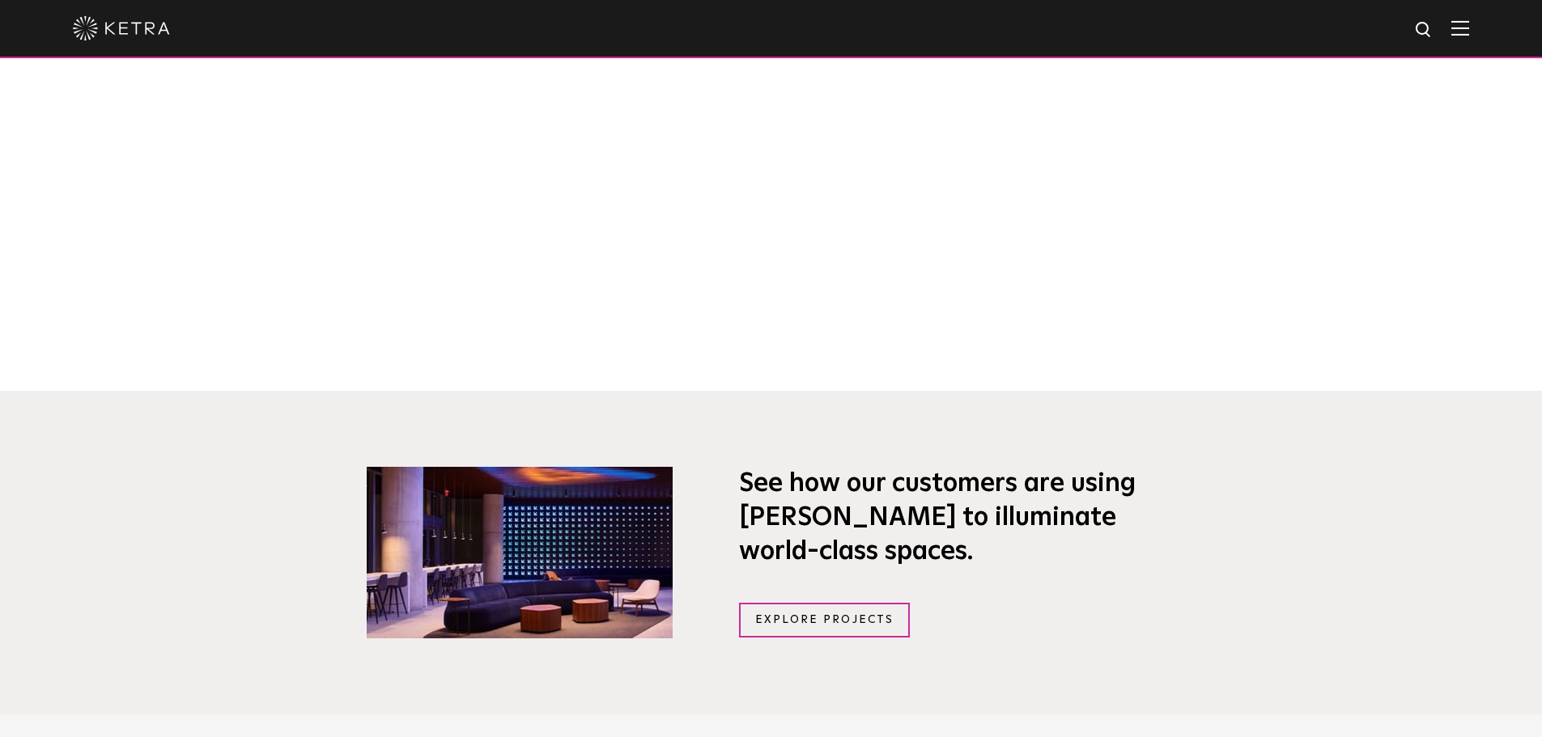
scroll to position [728, 0]
